Goal: Information Seeking & Learning: Learn about a topic

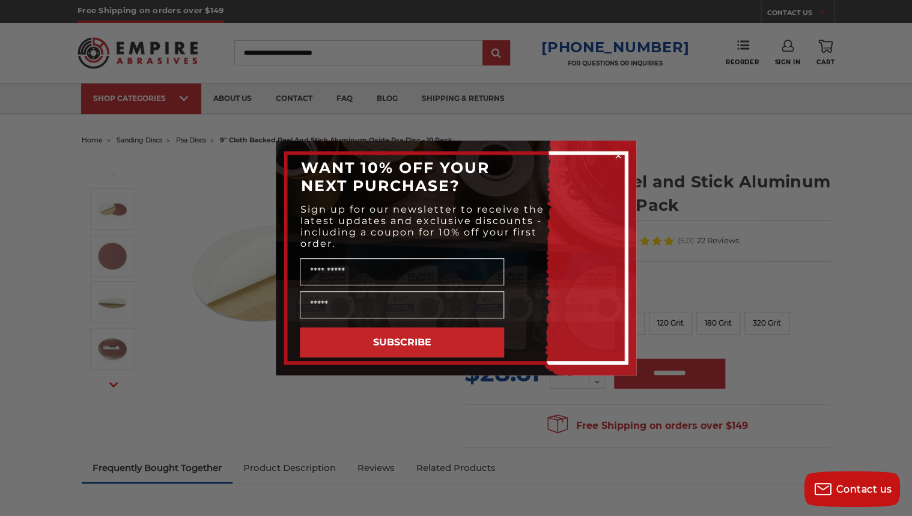
click at [632, 157] on form "WANT 10% OFF YOUR NEXT PURCHASE? Sign up for our newsletter to receive the late…" at bounding box center [456, 258] width 361 height 235
click at [622, 155] on circle "Close dialog" at bounding box center [618, 155] width 11 height 11
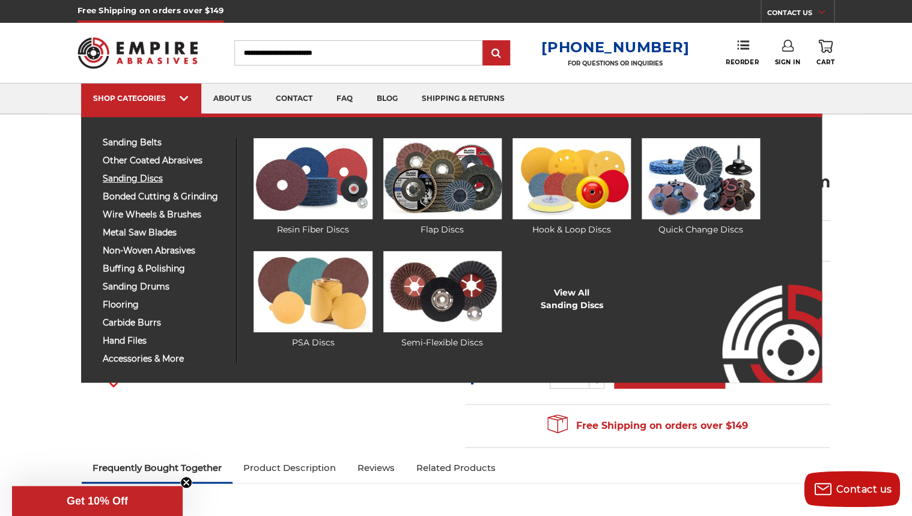
click at [163, 178] on span "sanding discs" at bounding box center [165, 178] width 124 height 9
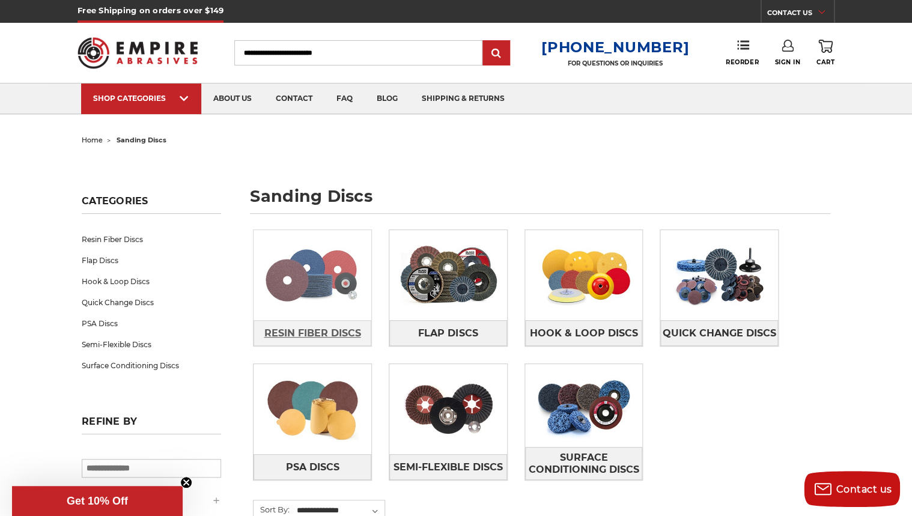
click at [332, 335] on span "Resin Fiber Discs" at bounding box center [312, 333] width 97 height 20
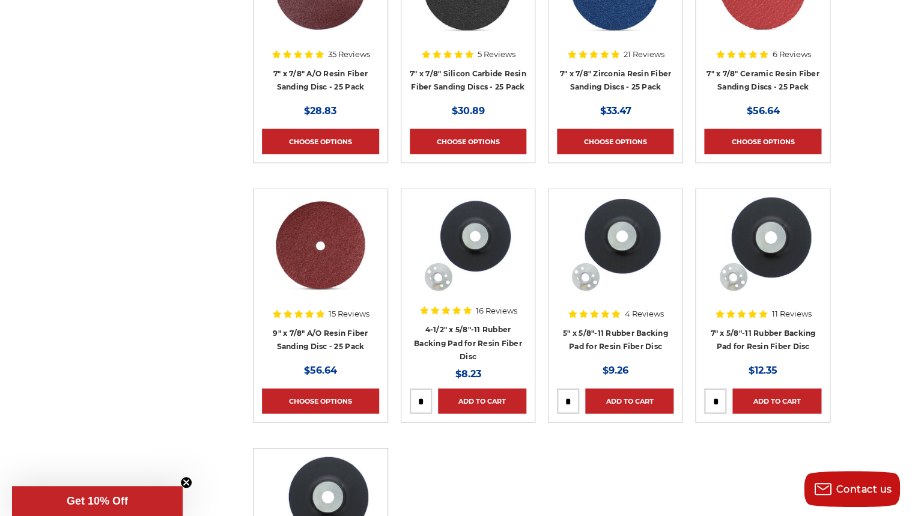
scroll to position [856, 0]
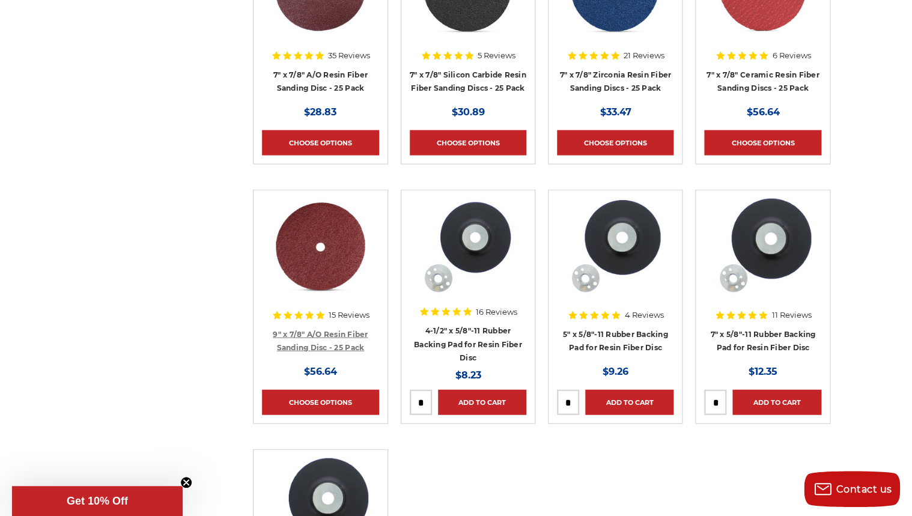
click at [331, 332] on link "9" x 7/8" A/O Resin Fiber Sanding Disc - 25 Pack" at bounding box center [320, 340] width 95 height 23
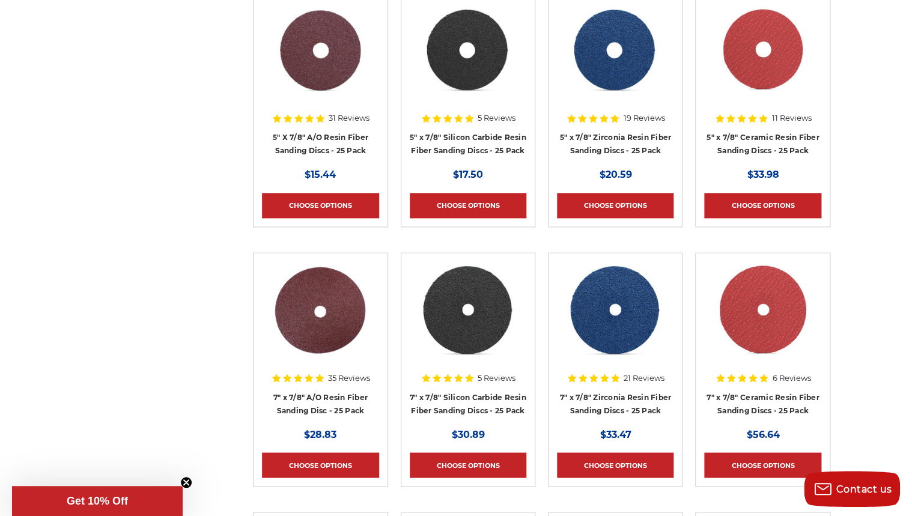
scroll to position [537, 0]
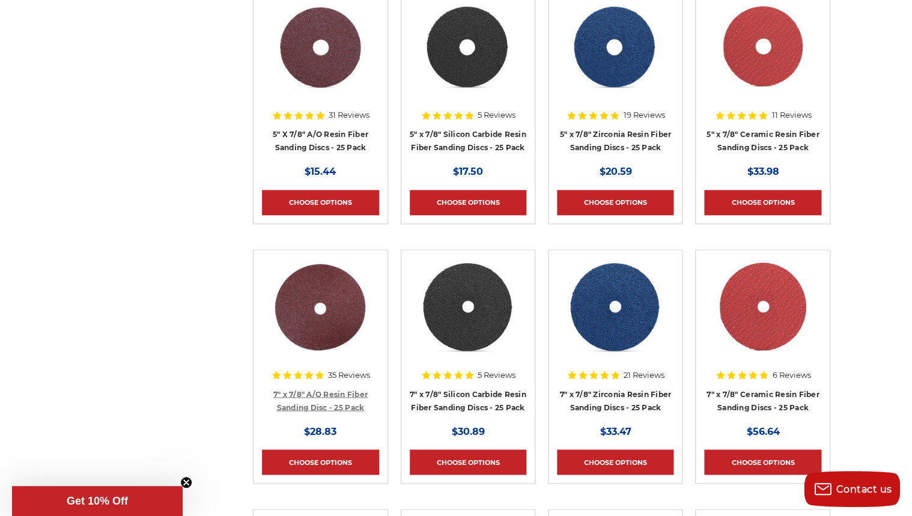
click at [345, 398] on link "7" x 7/8" A/O Resin Fiber Sanding Disc - 25 Pack" at bounding box center [320, 400] width 94 height 23
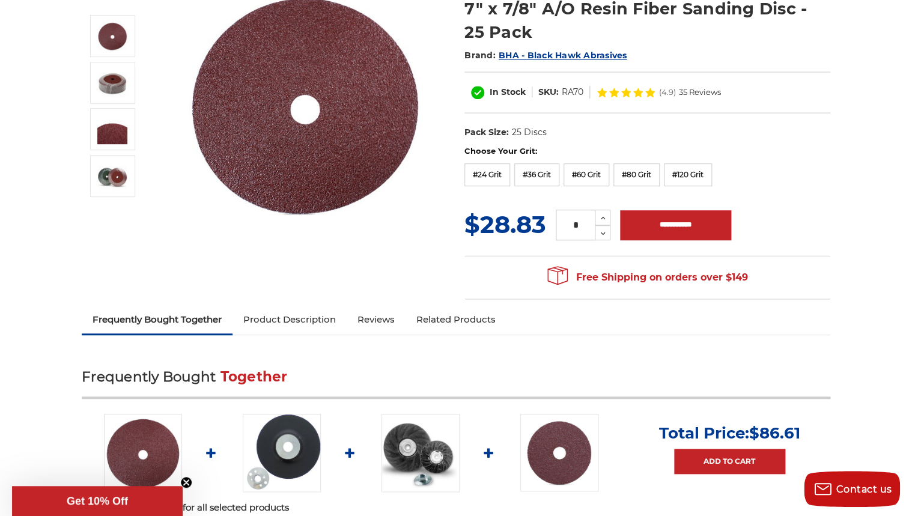
scroll to position [172, 0]
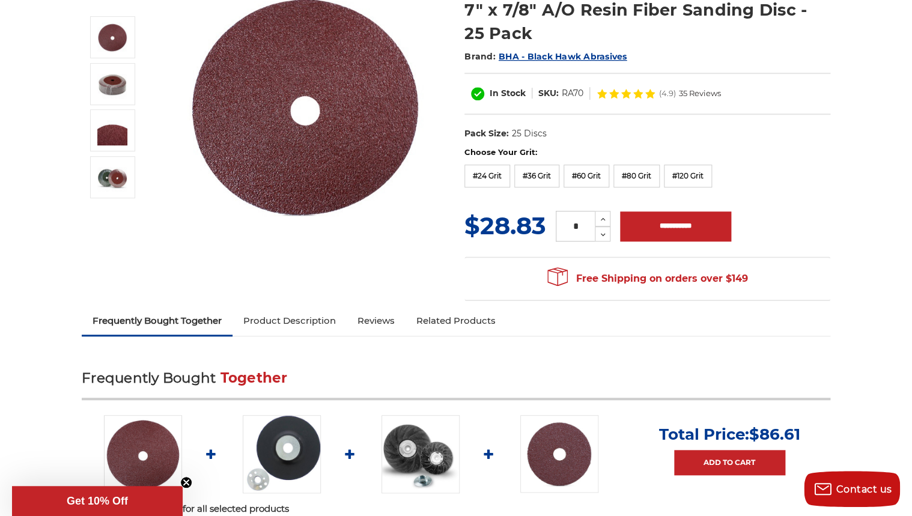
click at [341, 322] on link "Product Description" at bounding box center [290, 321] width 114 height 26
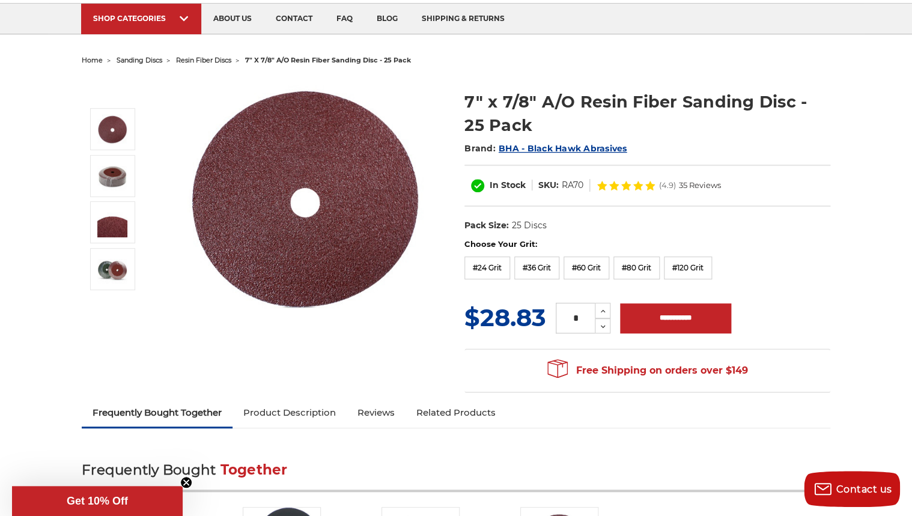
scroll to position [66, 0]
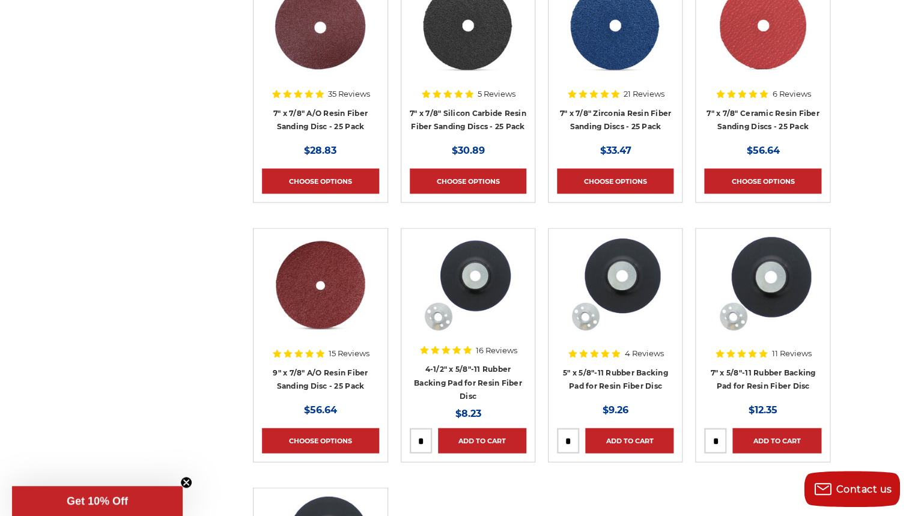
scroll to position [817, 0]
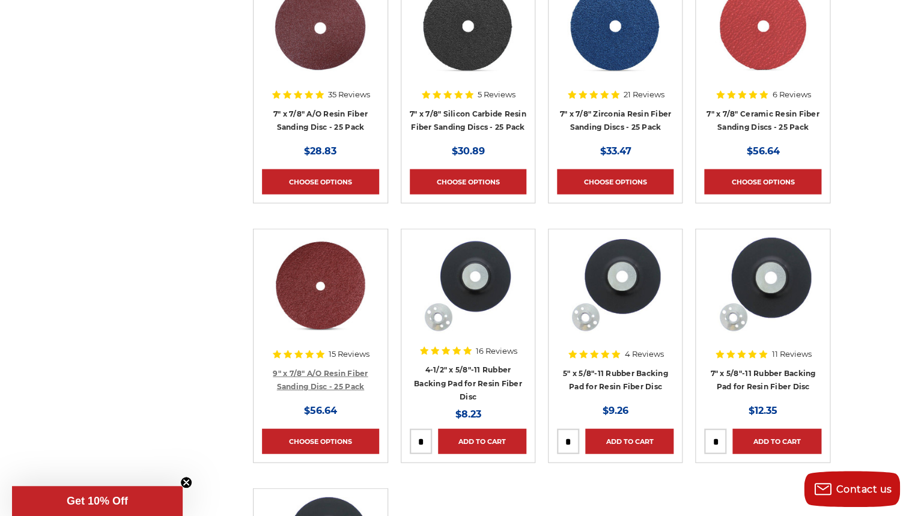
click at [334, 371] on link "9" x 7/8" A/O Resin Fiber Sanding Disc - 25 Pack" at bounding box center [320, 379] width 95 height 23
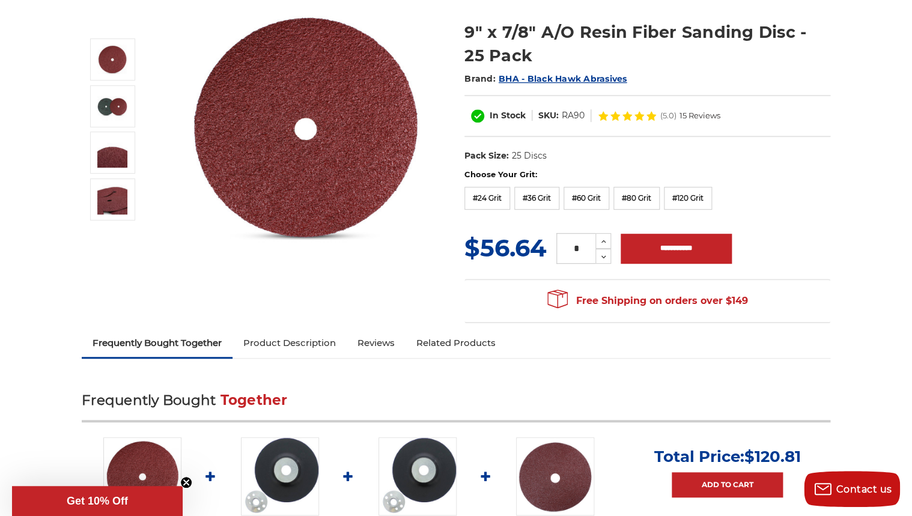
scroll to position [70, 0]
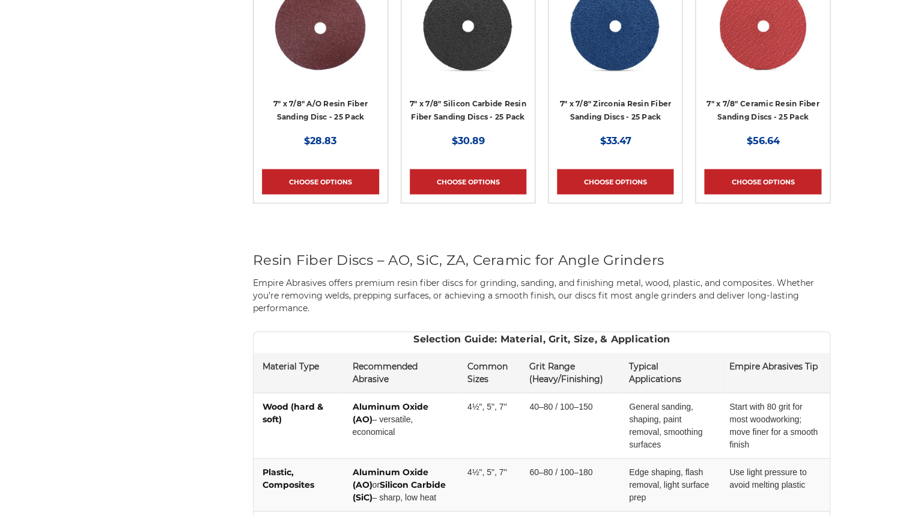
scroll to position [817, 0]
